Goal: Complete application form

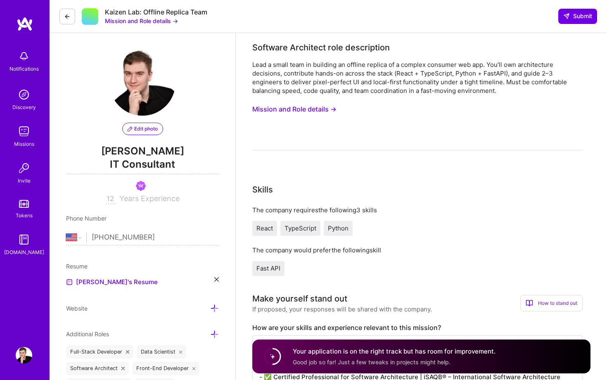
select select "US"
click at [568, 21] on button "Submit" at bounding box center [578, 16] width 39 height 15
click at [355, 90] on div "Lead a small team in building an offline replica of a complex consumer web app.…" at bounding box center [417, 77] width 330 height 35
click at [26, 143] on div "Missions" at bounding box center [24, 144] width 20 height 9
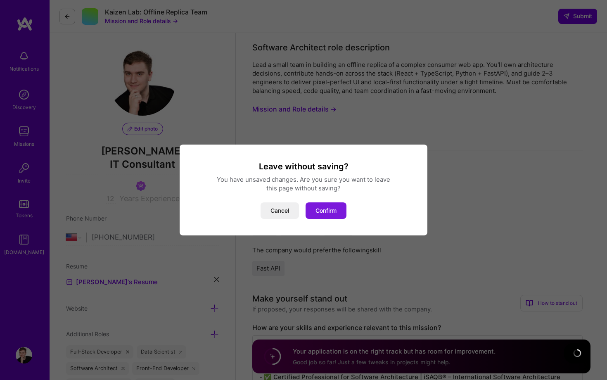
click at [341, 216] on button "Confirm" at bounding box center [326, 210] width 41 height 17
